Goal: Information Seeking & Learning: Learn about a topic

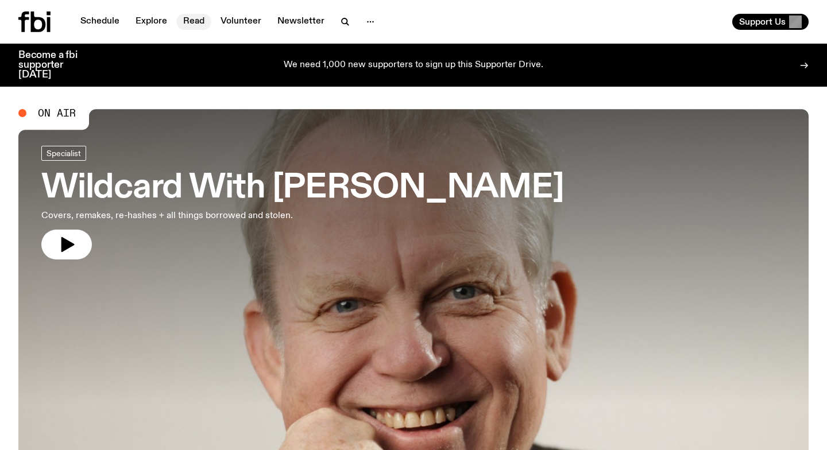
click at [194, 27] on link "Read" at bounding box center [193, 22] width 35 height 16
